Goal: Task Accomplishment & Management: Complete application form

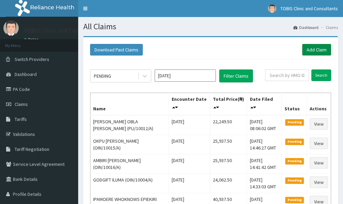
click at [315, 49] on link "Add Claim" at bounding box center [316, 50] width 29 height 12
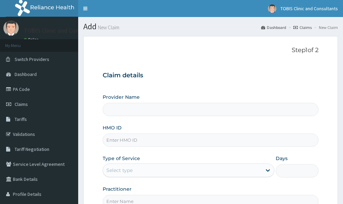
type input "Tobis Clinic and Consultants"
click at [117, 141] on input "HMO ID" at bounding box center [211, 139] width 216 height 13
paste input "OIN/10020/A"
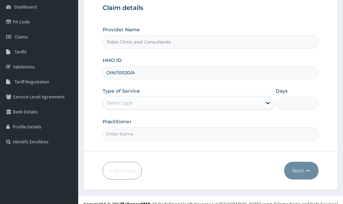
scroll to position [68, 0]
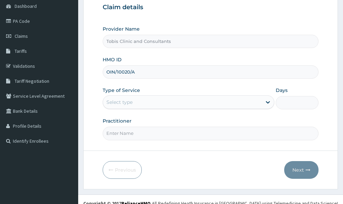
type input "OIN/10020/A"
click at [183, 104] on div "Select type" at bounding box center [182, 102] width 159 height 11
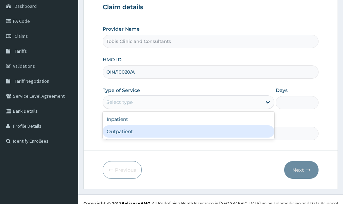
click at [150, 131] on div "Outpatient" at bounding box center [189, 131] width 172 height 12
type input "1"
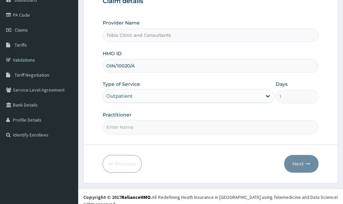
scroll to position [76, 0]
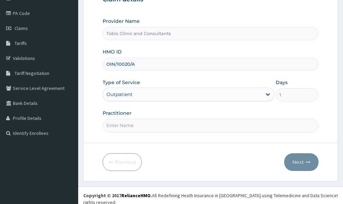
click at [121, 126] on input "Practitioner" at bounding box center [211, 125] width 216 height 13
type input "d"
type input "[PERSON_NAME]"
click at [301, 162] on button "Next" at bounding box center [301, 162] width 34 height 18
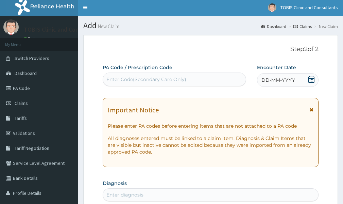
scroll to position [0, 0]
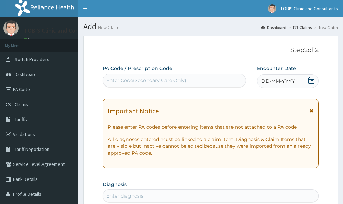
click at [134, 77] on div "Enter Code(Secondary Care Only)" at bounding box center [146, 80] width 80 height 7
paste input "PA/055CEA"
type input "PA/055CEA"
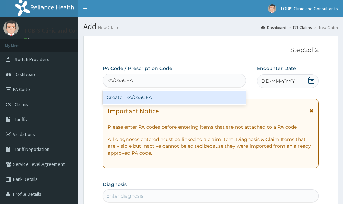
click at [163, 96] on div "Create "PA/055CEA"" at bounding box center [174, 97] width 143 height 12
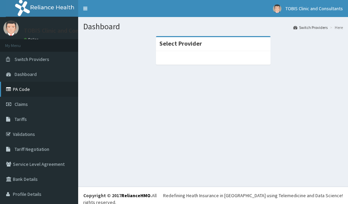
click at [23, 91] on link "PA Code" at bounding box center [39, 89] width 78 height 15
